Goal: Task Accomplishment & Management: Use online tool/utility

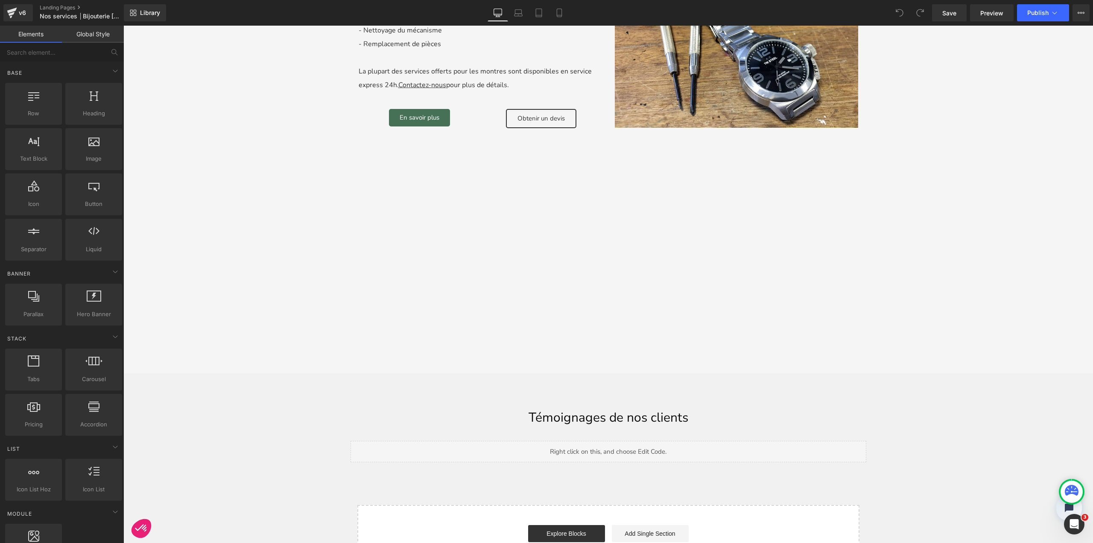
scroll to position [5648, 0]
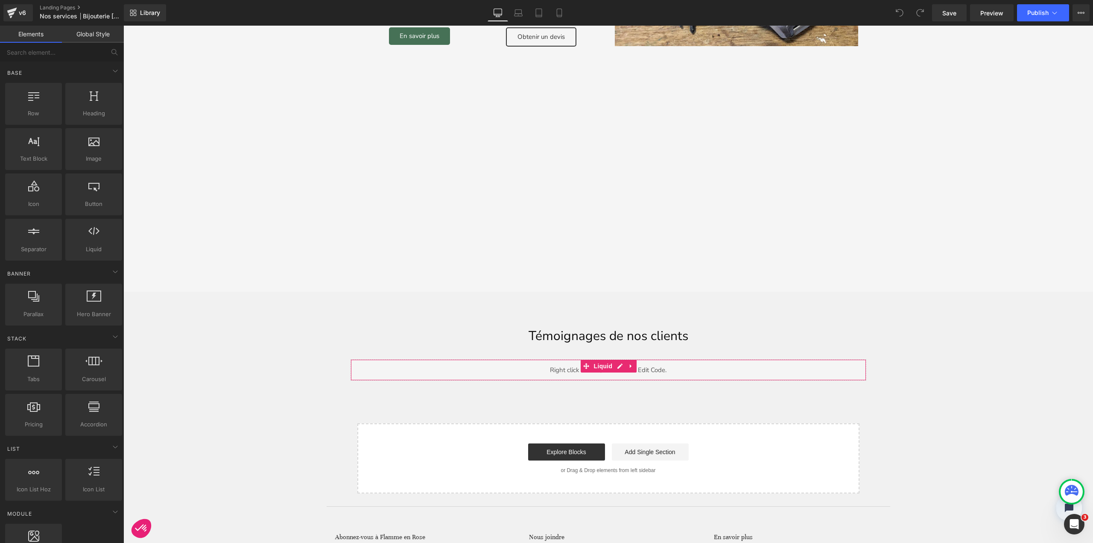
click at [638, 359] on div "Liquid" at bounding box center [609, 369] width 516 height 21
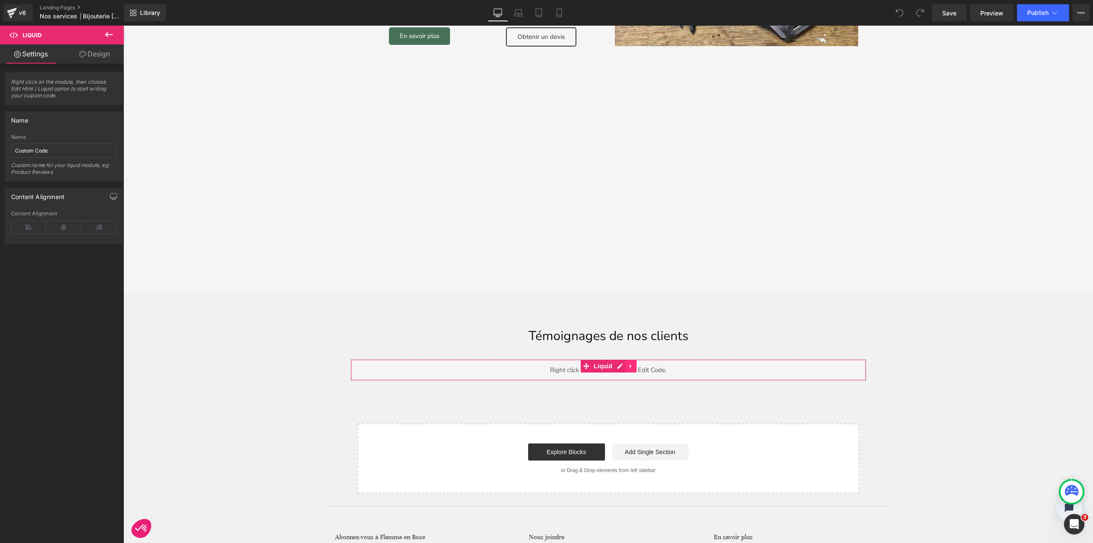
click at [629, 363] on icon at bounding box center [631, 366] width 6 height 6
click at [634, 363] on icon at bounding box center [637, 366] width 6 height 6
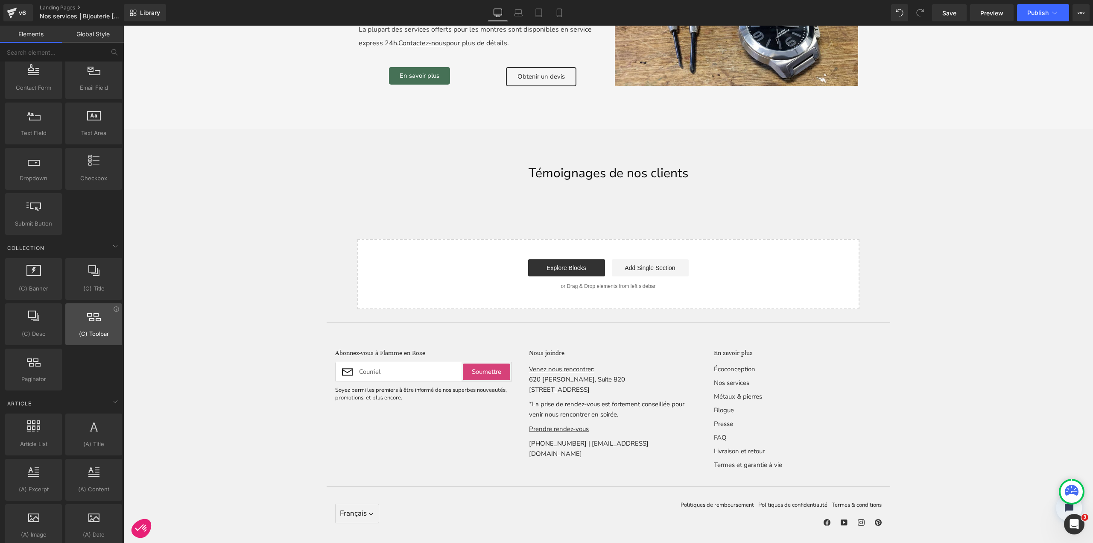
scroll to position [1312, 0]
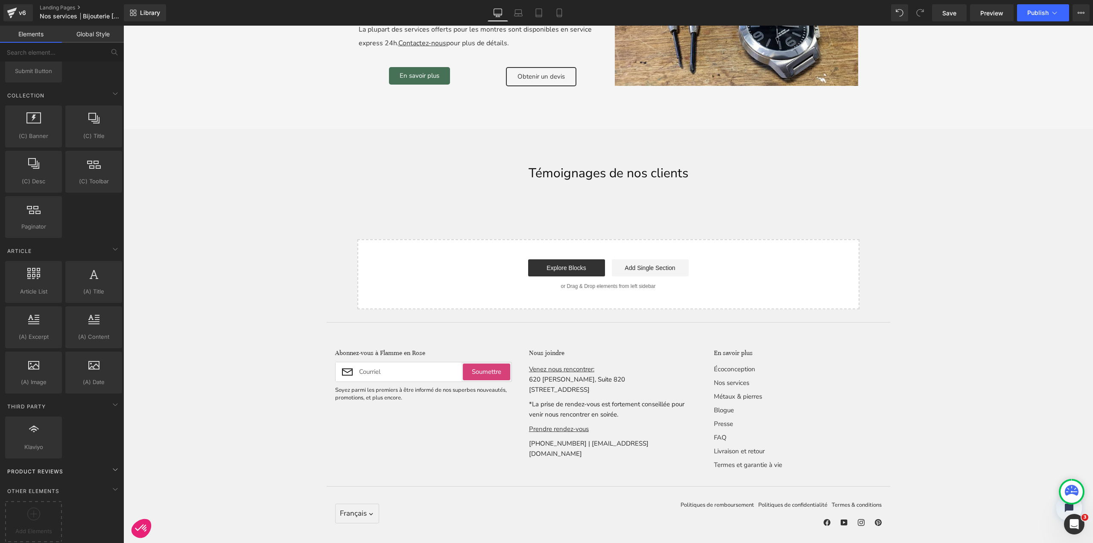
click at [93, 463] on div "Product Reviews" at bounding box center [63, 470] width 120 height 17
click at [114, 464] on icon at bounding box center [115, 469] width 10 height 10
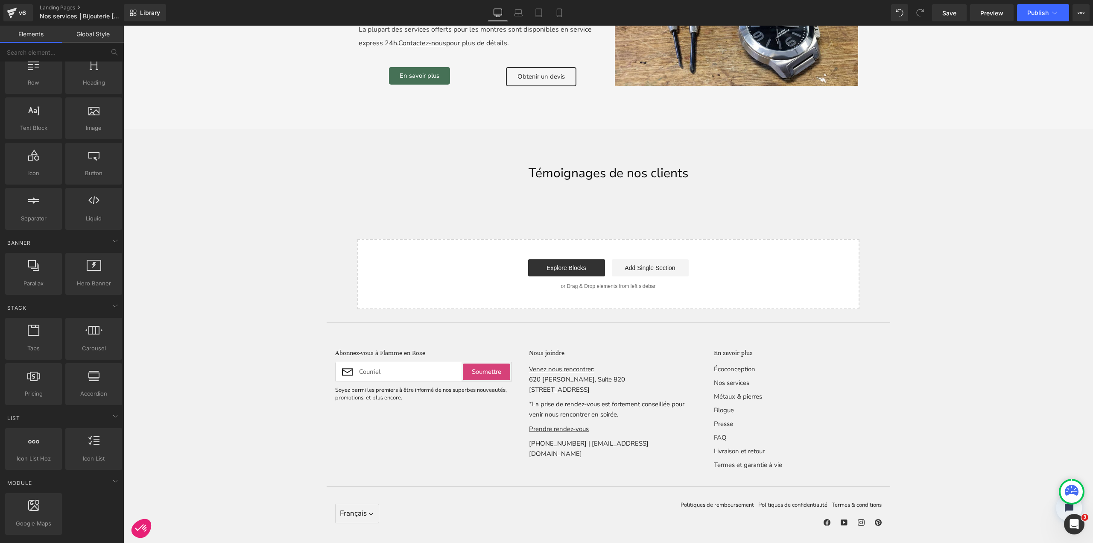
scroll to position [0, 0]
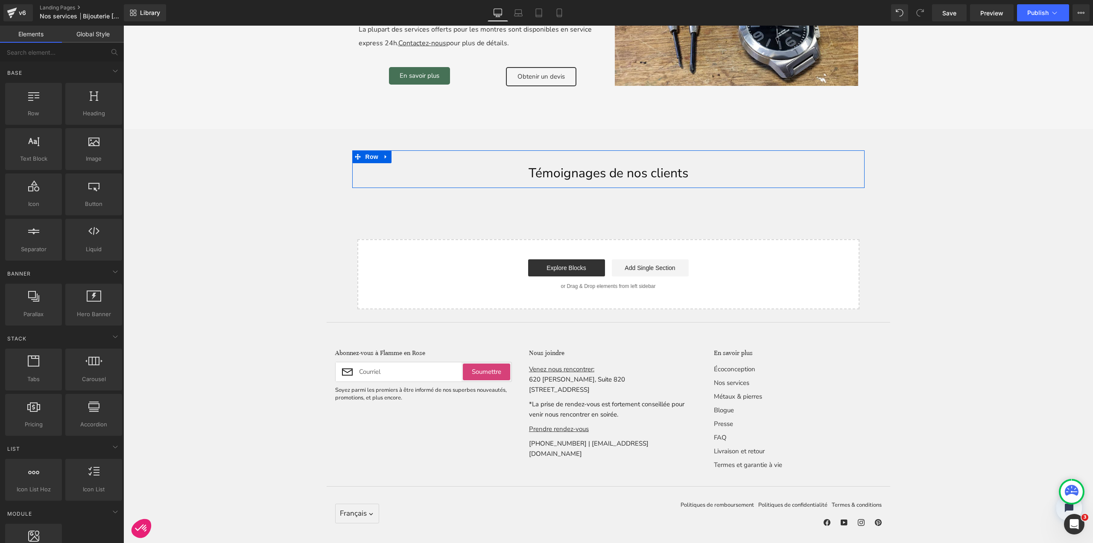
click at [383, 153] on icon at bounding box center [386, 156] width 6 height 6
click at [406, 154] on icon at bounding box center [408, 157] width 6 height 6
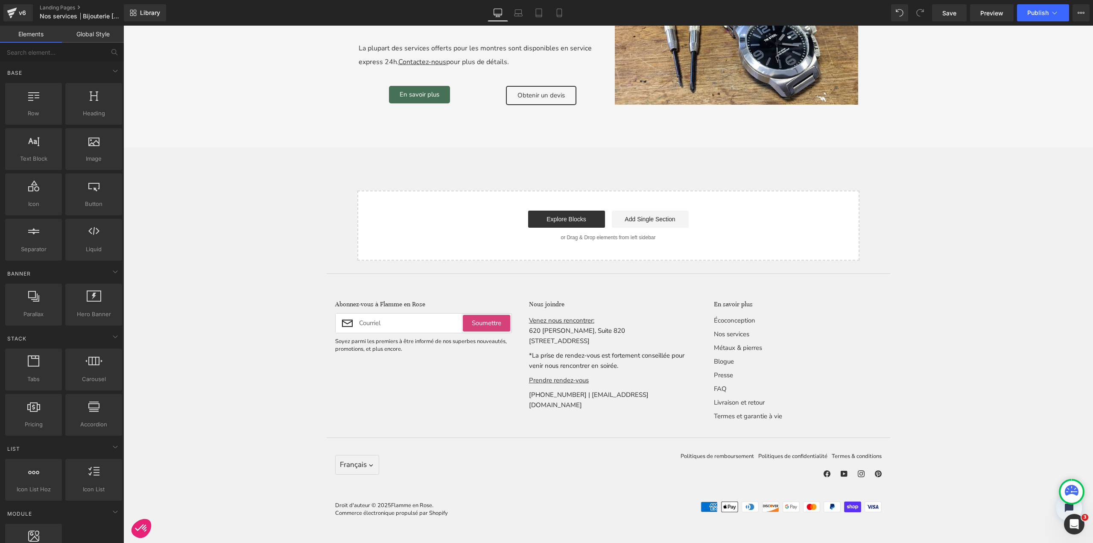
scroll to position [3376, 0]
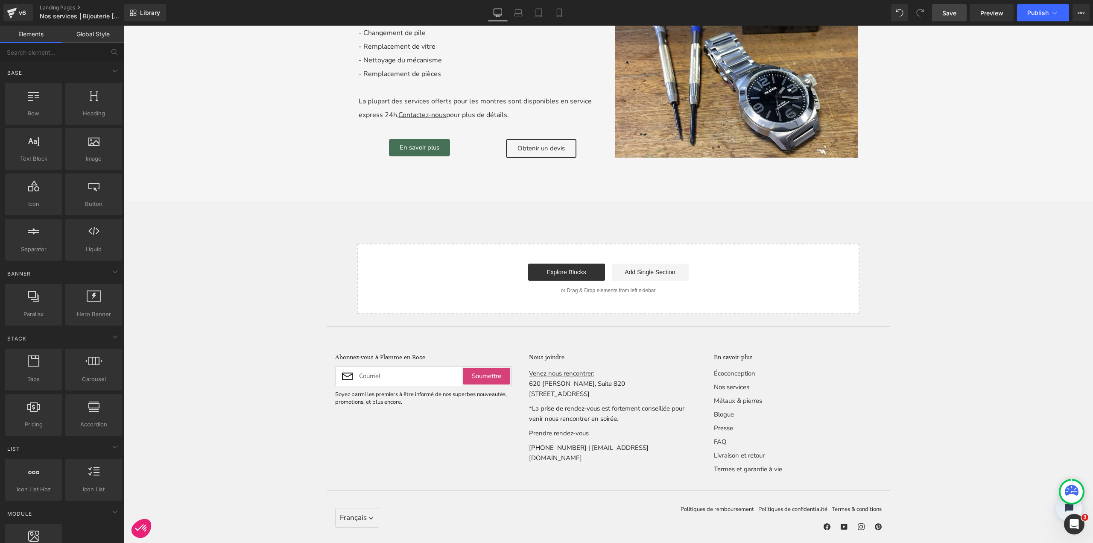
drag, startPoint x: 930, startPoint y: 15, endPoint x: 939, endPoint y: 15, distance: 9.8
click at [931, 15] on div "Library Desktop Desktop Laptop Tablet Mobile Save Preview Publish Scheduled Vie…" at bounding box center [608, 12] width 969 height 17
click at [942, 14] on link "Save" at bounding box center [949, 12] width 35 height 17
click at [1048, 5] on button "Publish" at bounding box center [1043, 12] width 52 height 17
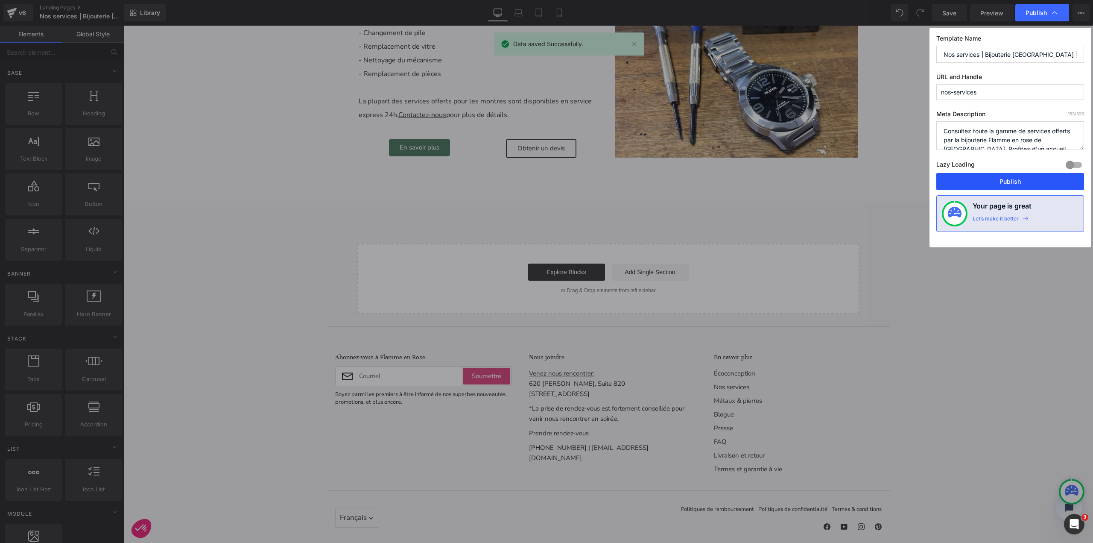
click at [1021, 179] on button "Publish" at bounding box center [1011, 181] width 148 height 17
